Goal: Book appointment/travel/reservation

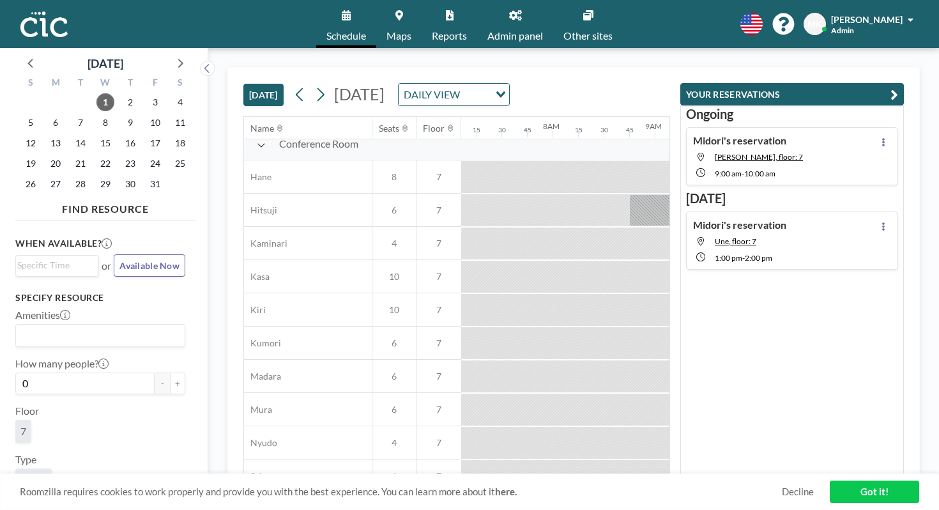
scroll to position [8, 726]
click at [759, 464] on div at bounding box center [770, 480] width 23 height 32
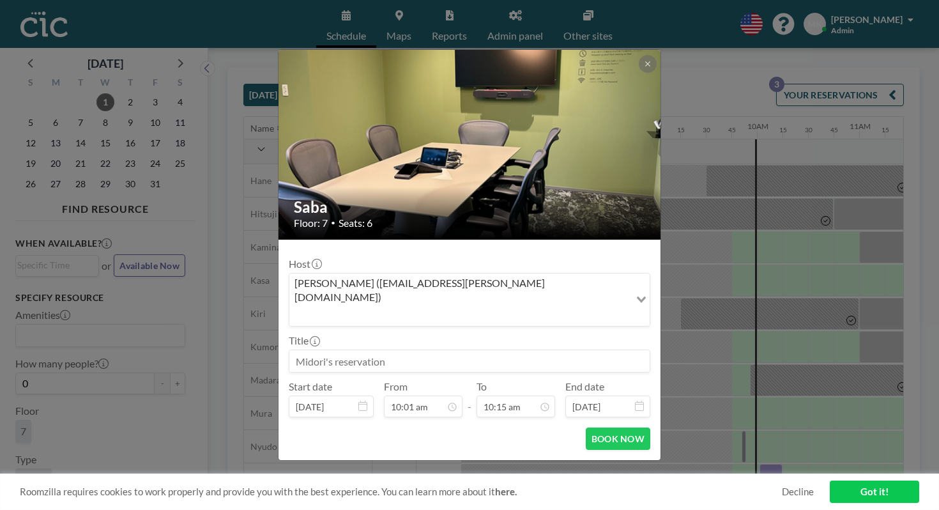
scroll to position [836, 0]
click at [639, 73] on button at bounding box center [648, 64] width 18 height 18
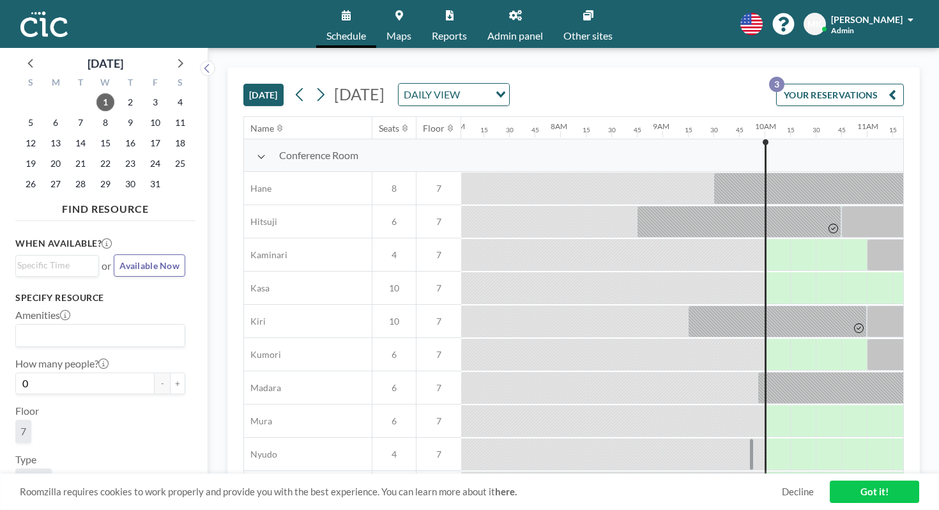
scroll to position [0, 726]
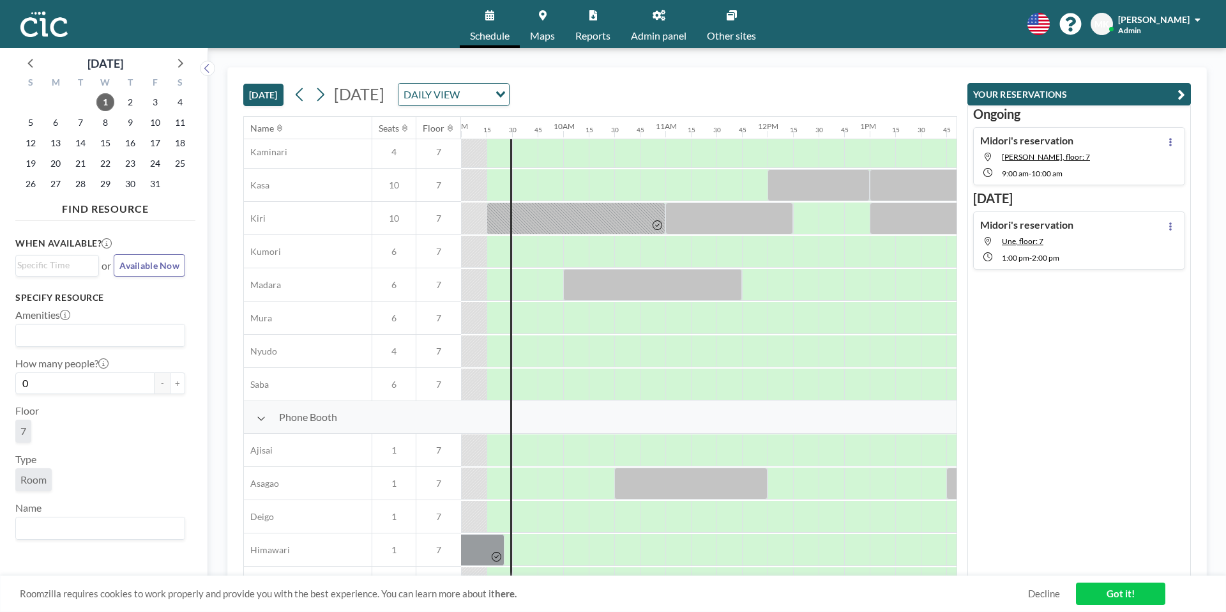
scroll to position [0, 920]
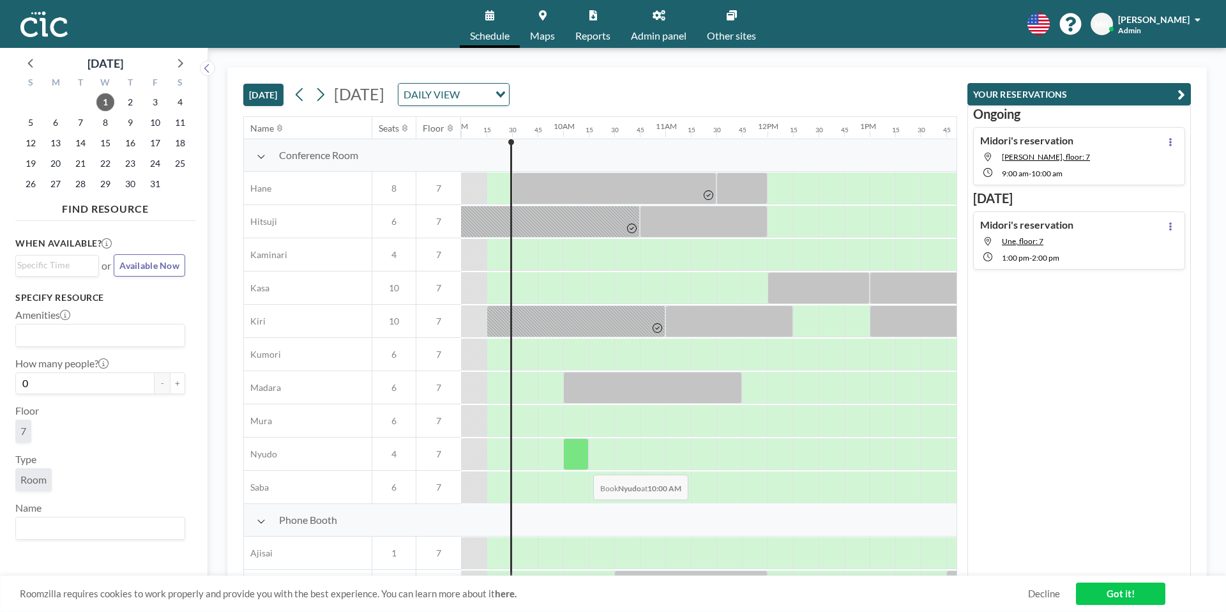
click at [583, 465] on div at bounding box center [576, 454] width 26 height 32
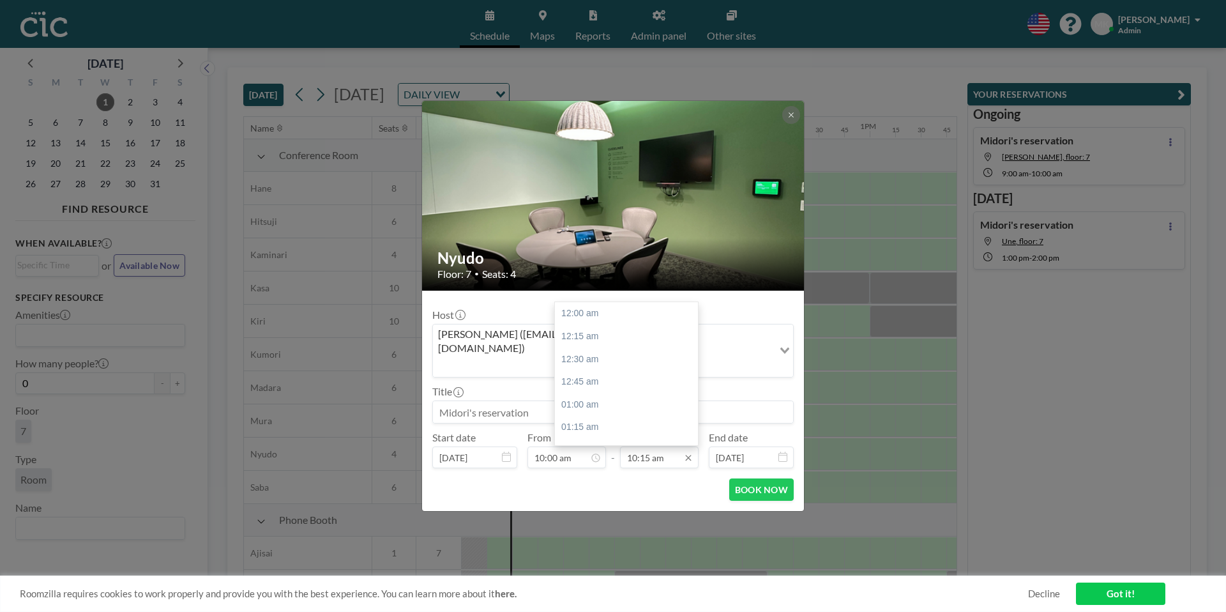
scroll to position [932, 0]
click at [654, 446] on input "10:15 am" at bounding box center [659, 457] width 79 height 22
click at [622, 393] on div "11:15 am" at bounding box center [626, 404] width 143 height 23
type input "11:15 am"
click at [768, 482] on button "BOOK NOW" at bounding box center [761, 489] width 65 height 22
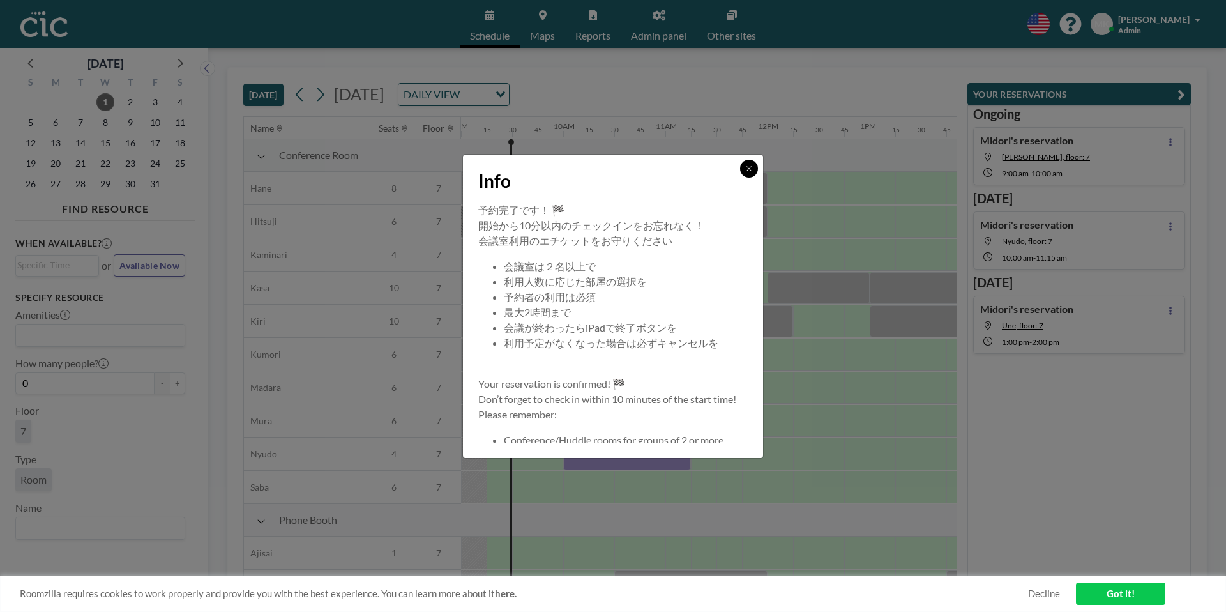
click at [751, 171] on icon at bounding box center [749, 169] width 8 height 8
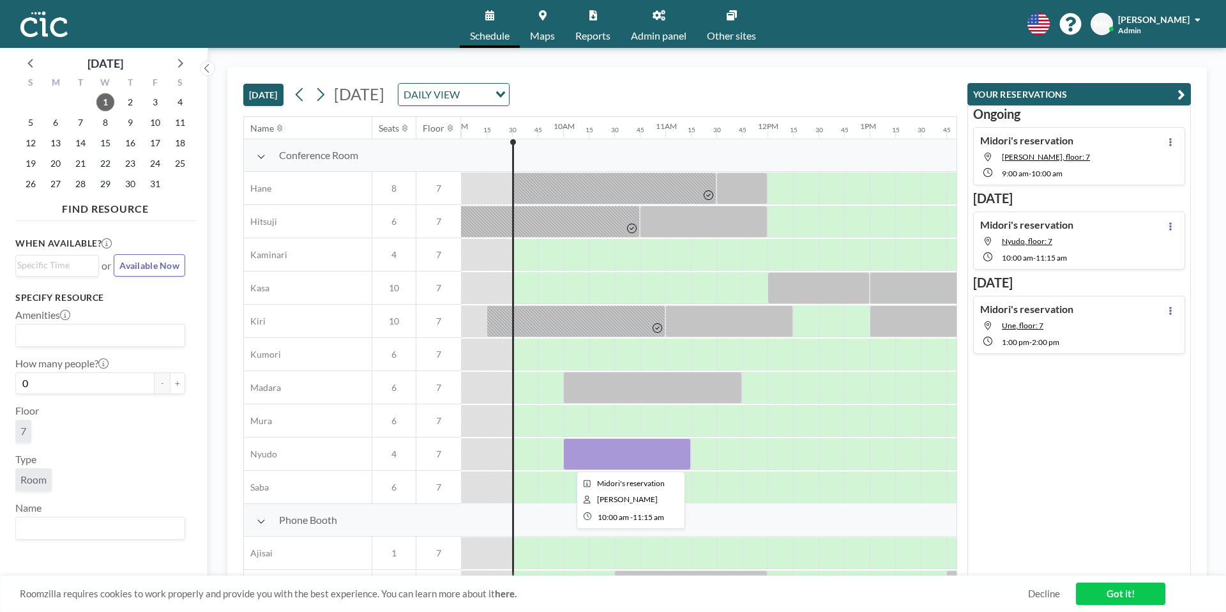
click at [676, 450] on div at bounding box center [627, 454] width 128 height 32
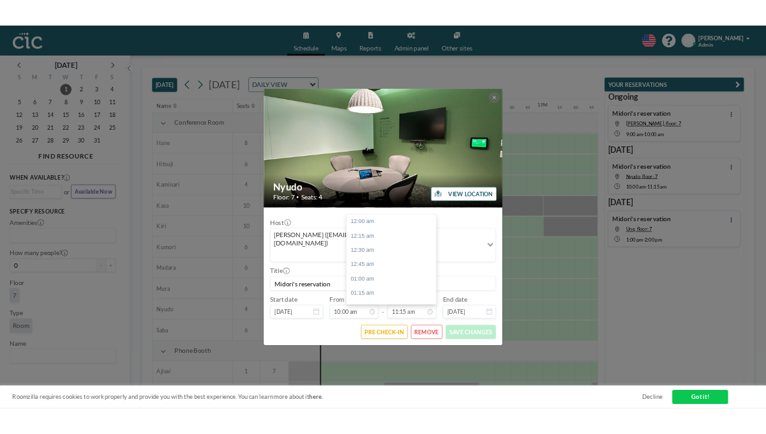
scroll to position [1023, 0]
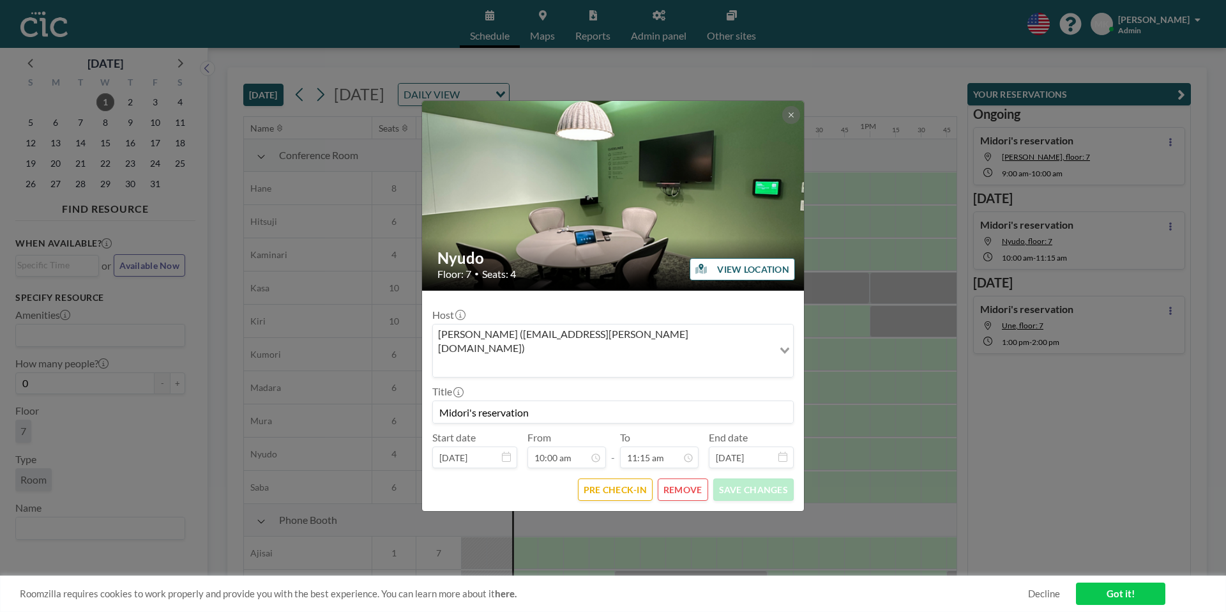
click at [689, 478] on button "REMOVE" at bounding box center [683, 489] width 50 height 22
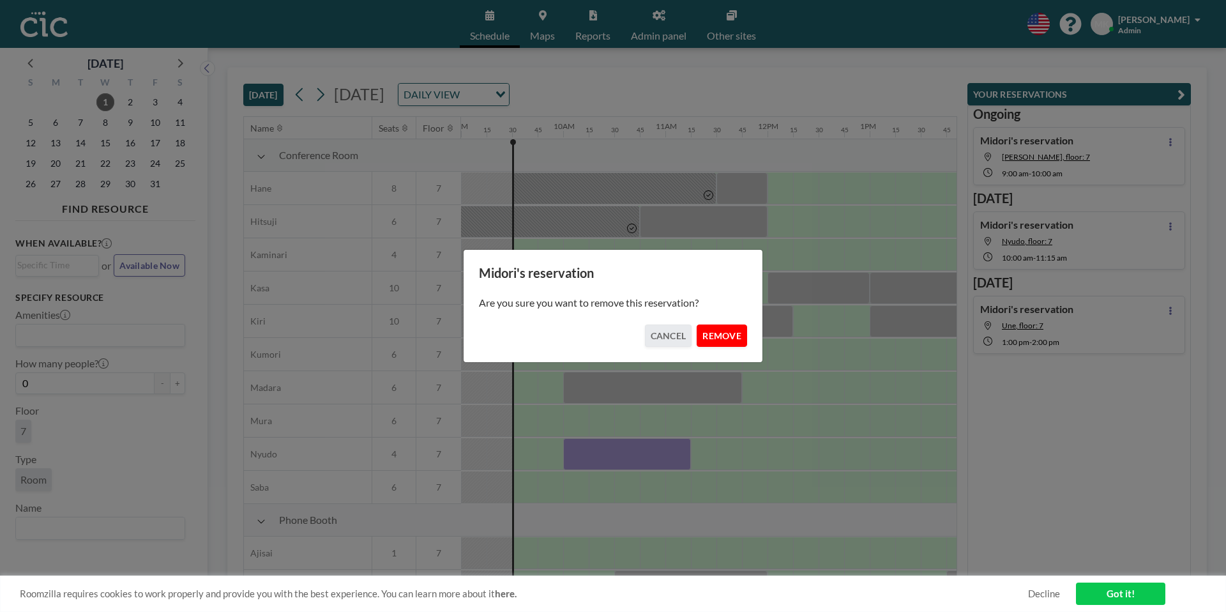
click at [717, 339] on button "REMOVE" at bounding box center [722, 335] width 50 height 22
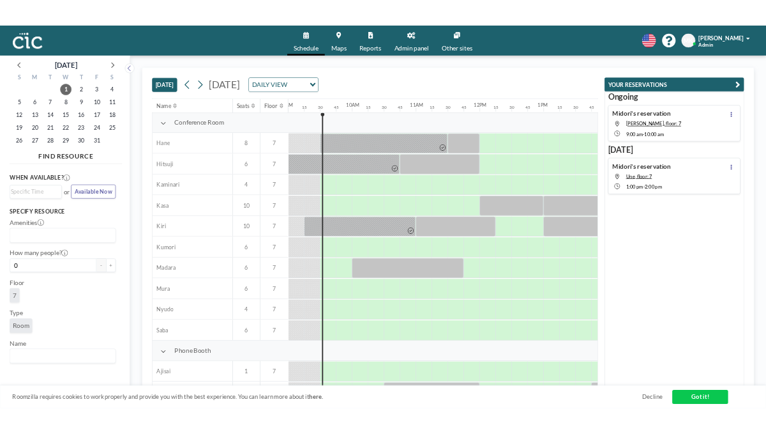
scroll to position [0, 920]
